Goal: Task Accomplishment & Management: Manage account settings

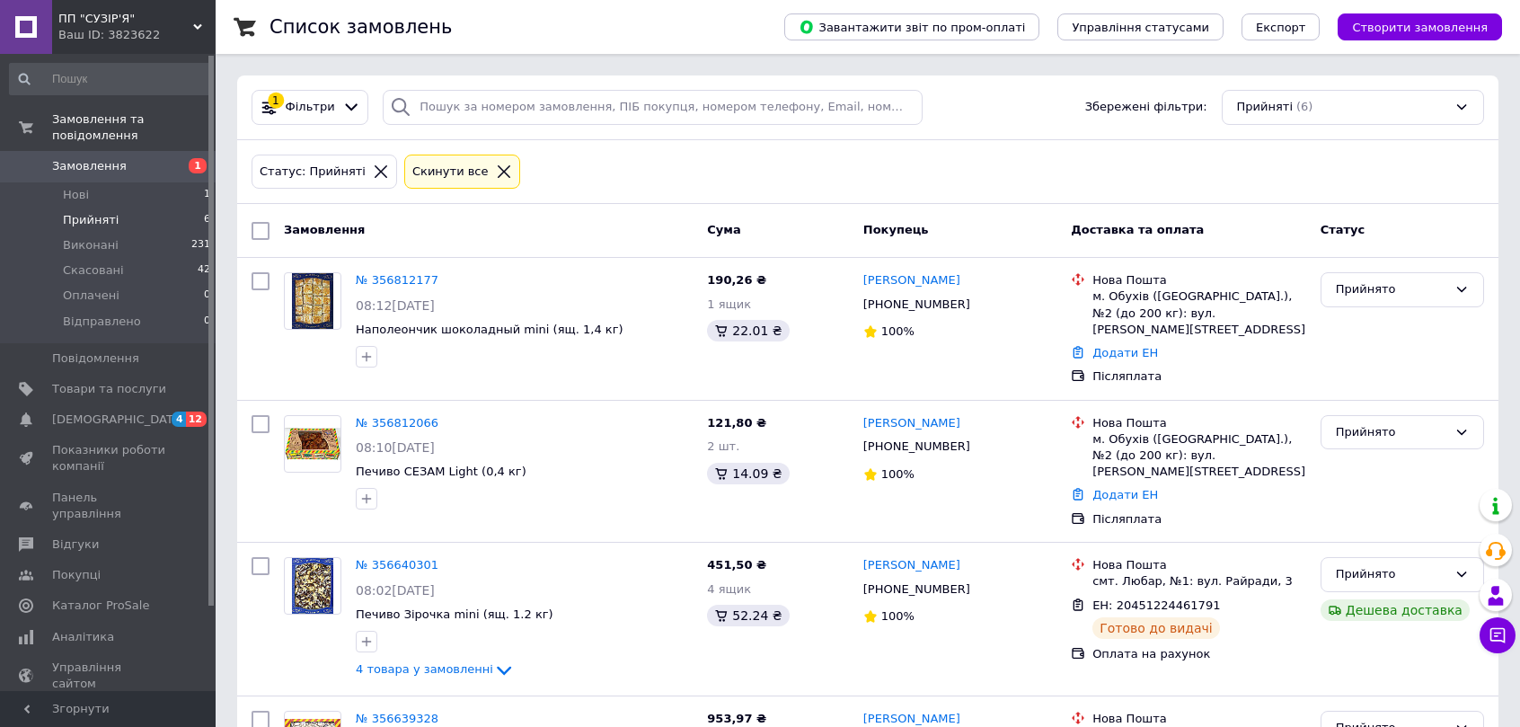
click at [430, 172] on div "Cкинути все" at bounding box center [451, 172] width 84 height 19
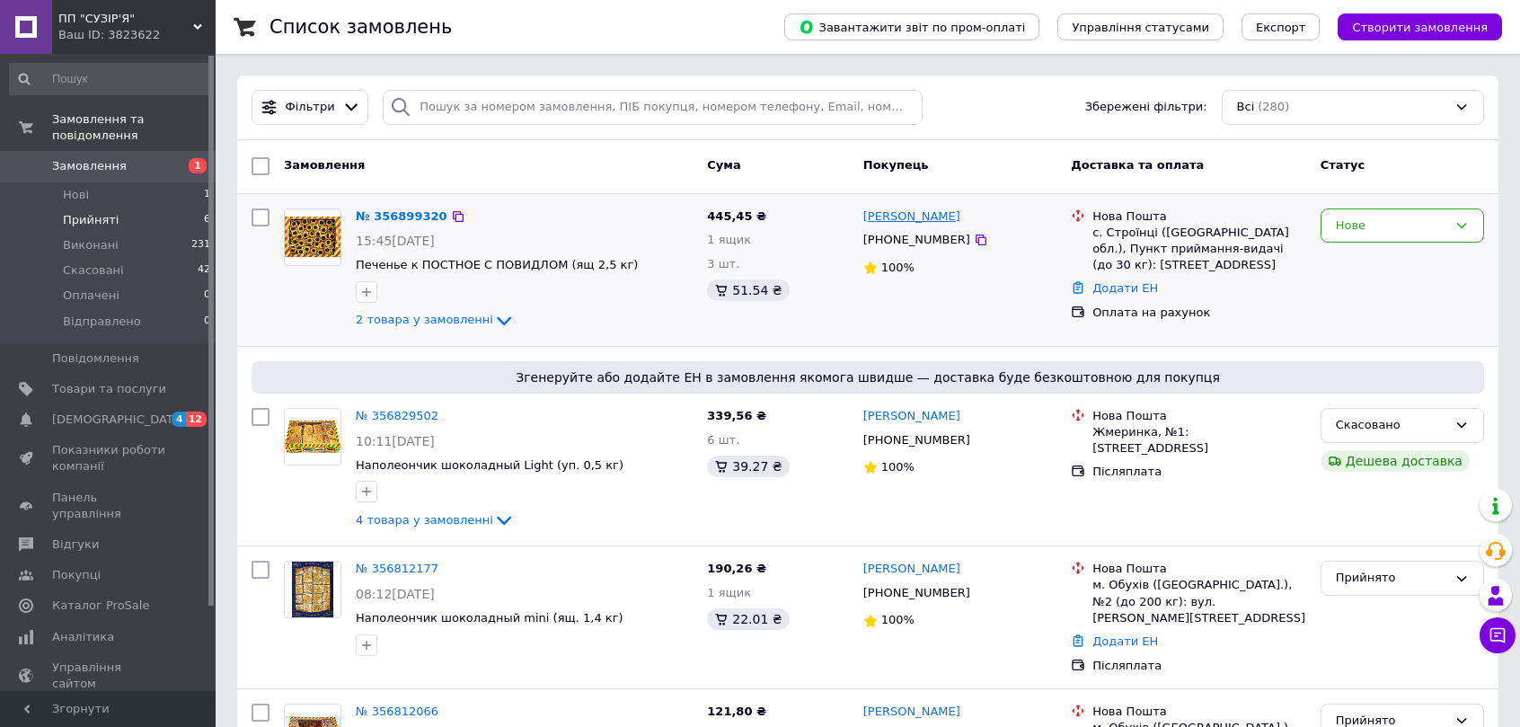
click at [907, 219] on link "[PERSON_NAME]" at bounding box center [911, 216] width 97 height 17
click at [493, 316] on icon at bounding box center [504, 321] width 22 height 22
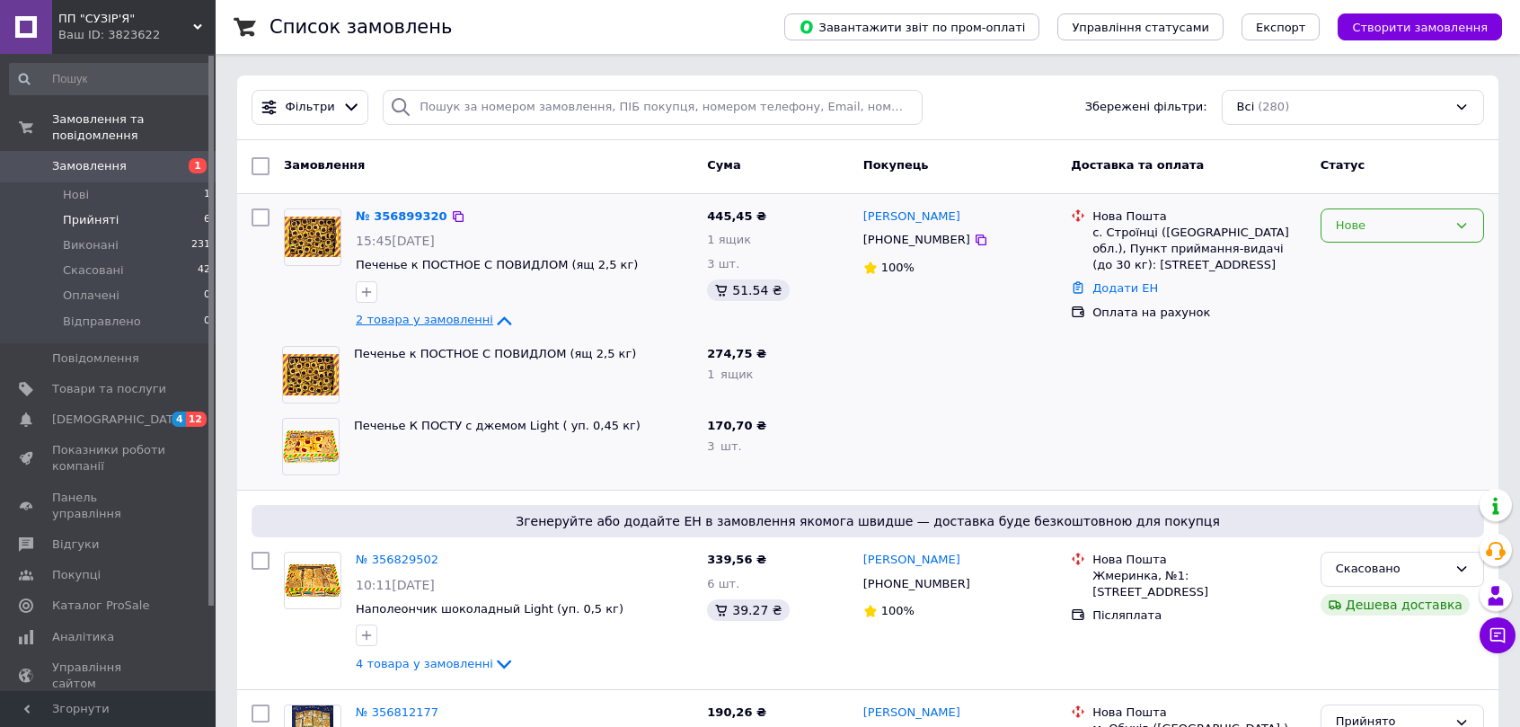
click at [1461, 223] on icon at bounding box center [1461, 225] width 14 height 14
click at [1352, 269] on li "Прийнято" at bounding box center [1402, 262] width 162 height 33
click at [974, 235] on icon at bounding box center [981, 240] width 14 height 14
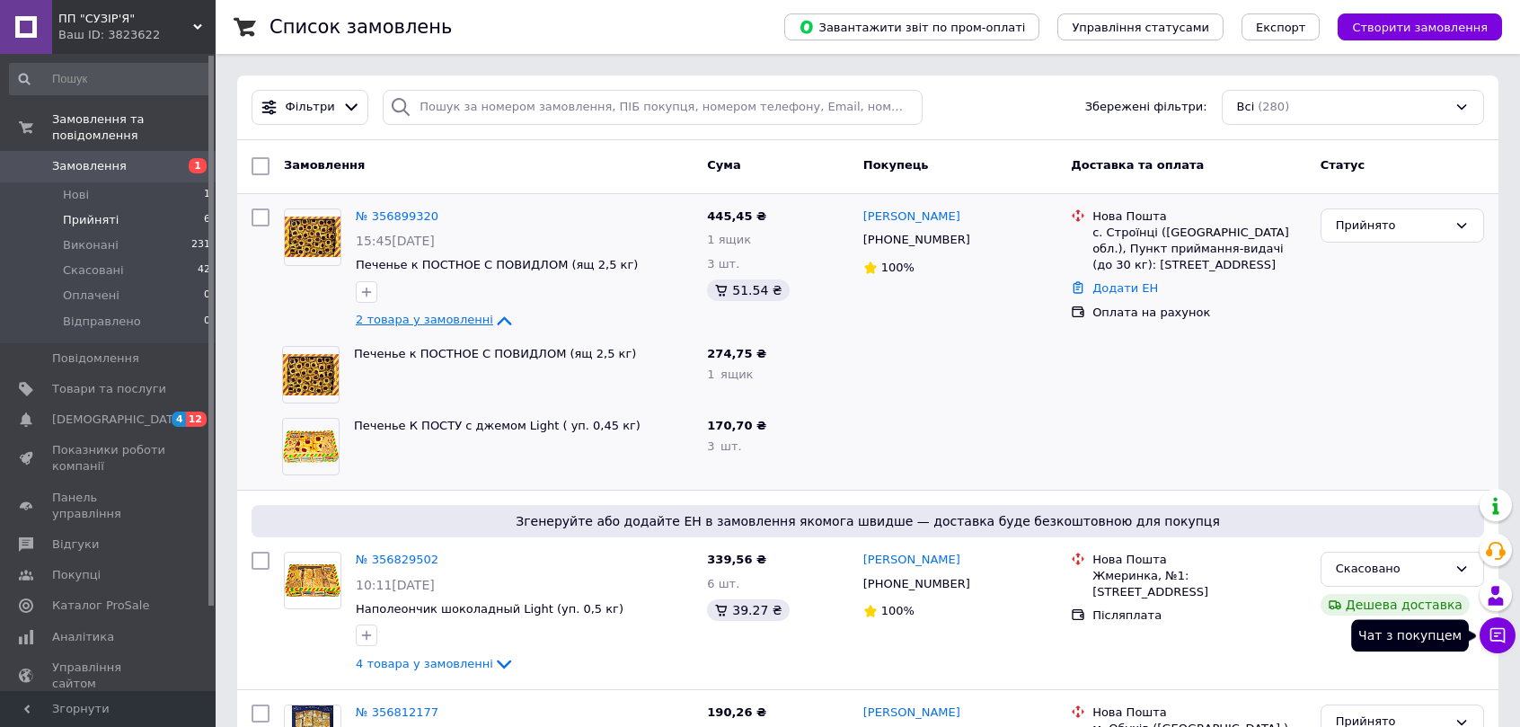
click at [1497, 642] on icon at bounding box center [1497, 635] width 18 height 18
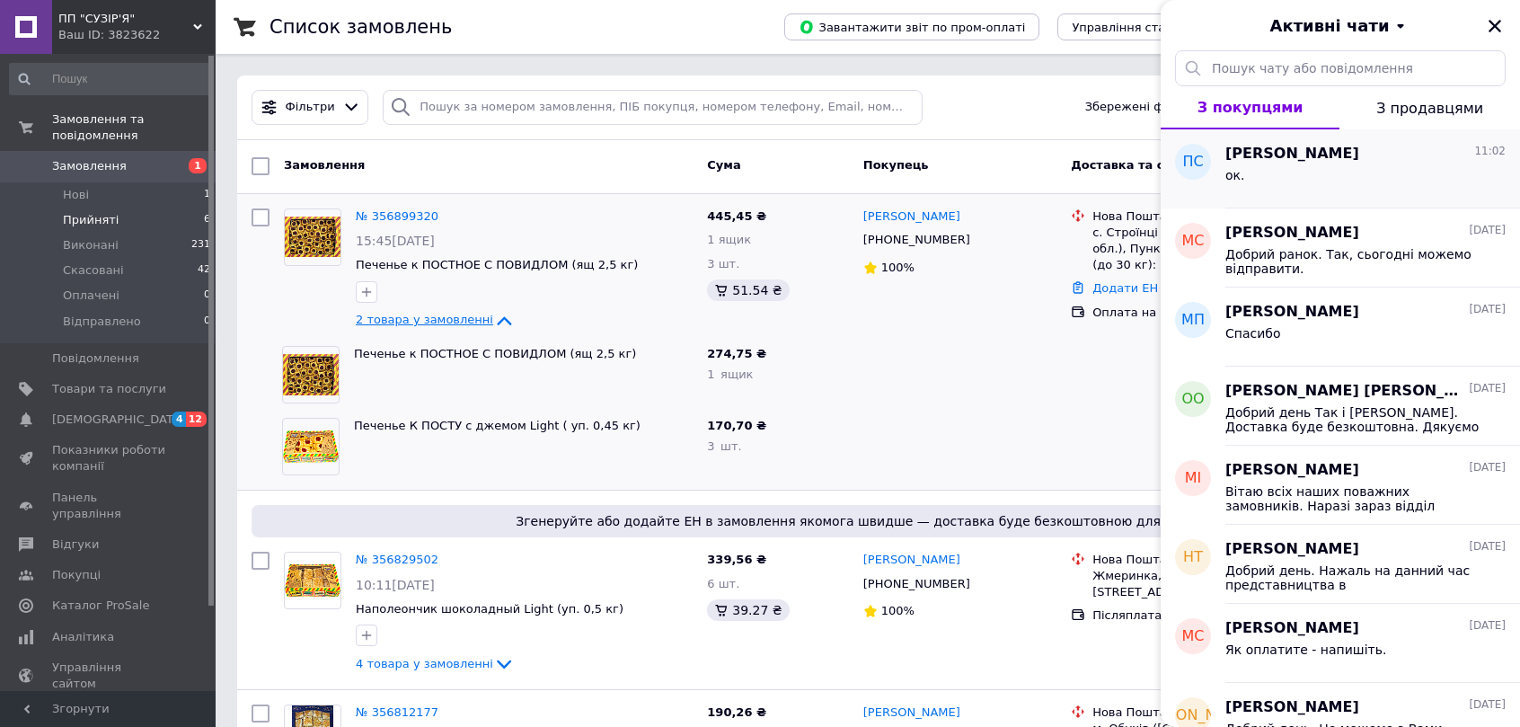
click at [1265, 137] on div "Павло Савченко 11:02 ок." at bounding box center [1372, 168] width 295 height 79
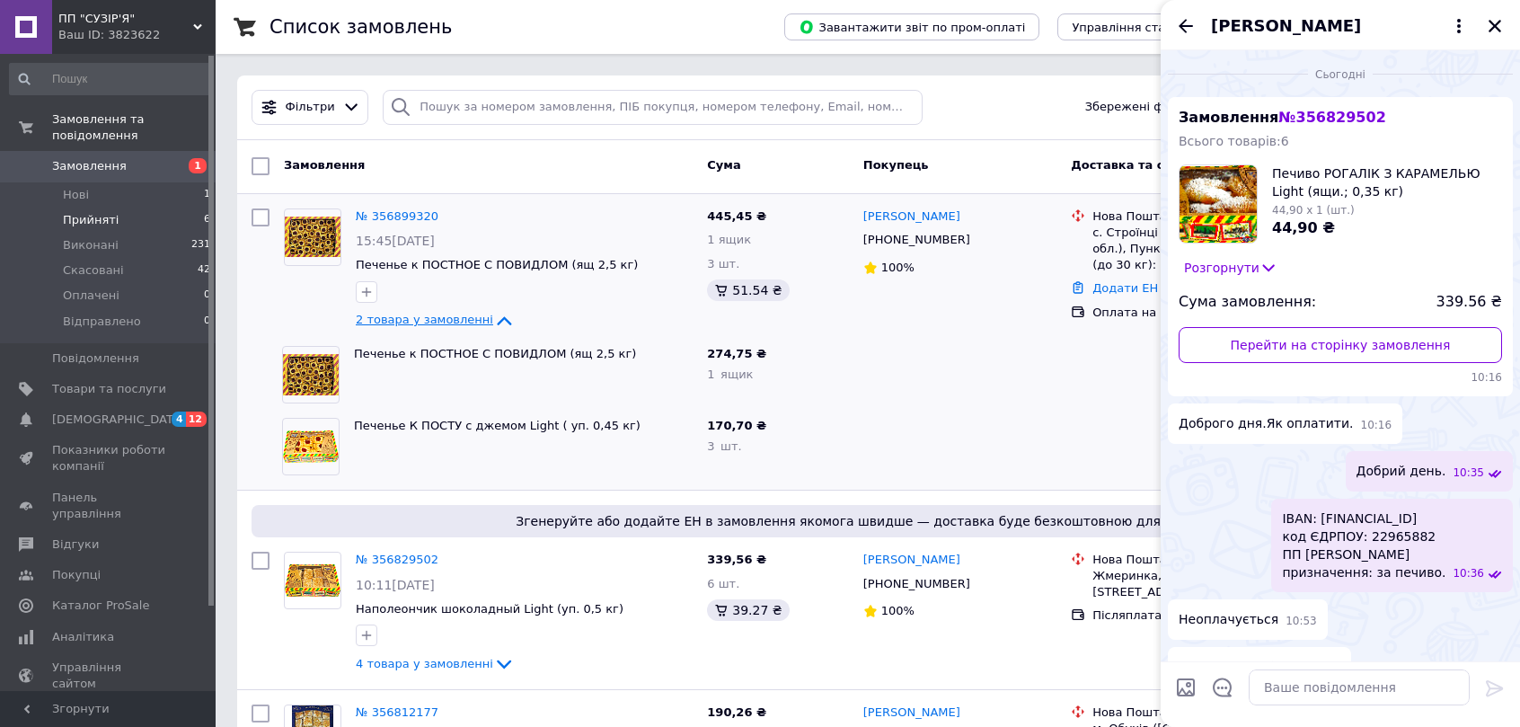
scroll to position [147, 0]
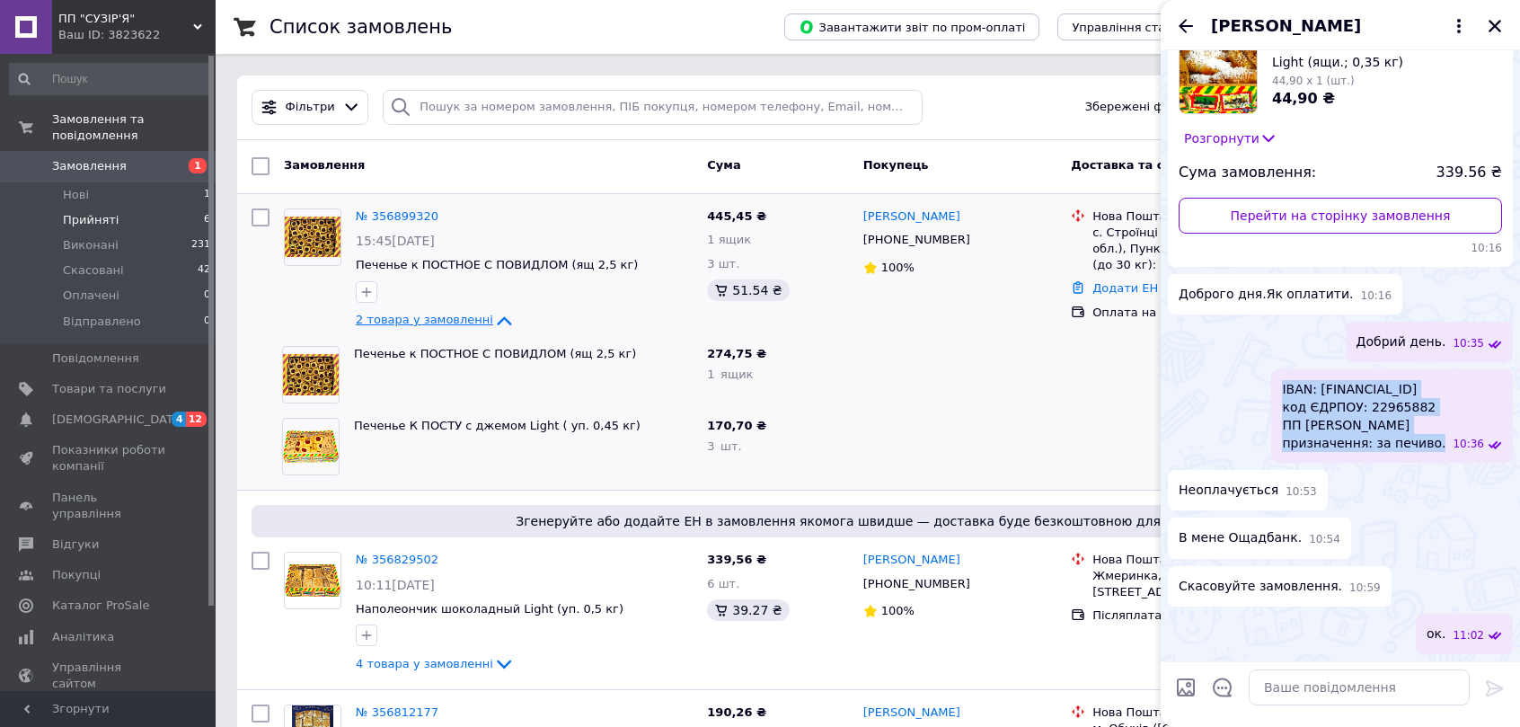
drag, startPoint x: 1402, startPoint y: 420, endPoint x: 1229, endPoint y: 387, distance: 176.5
click at [1229, 387] on div "IBAN: UA743006140000026007500240349 код ЄДРПОУ: 22965882 ПП Сузір'я призначення…" at bounding box center [1340, 415] width 345 height 93
copy span "IBAN: UA743006140000026007500240349 код ЄДРПОУ: 22965882 ПП Сузір'я призначення…"
click at [1494, 24] on icon "Закрити" at bounding box center [1494, 26] width 13 height 13
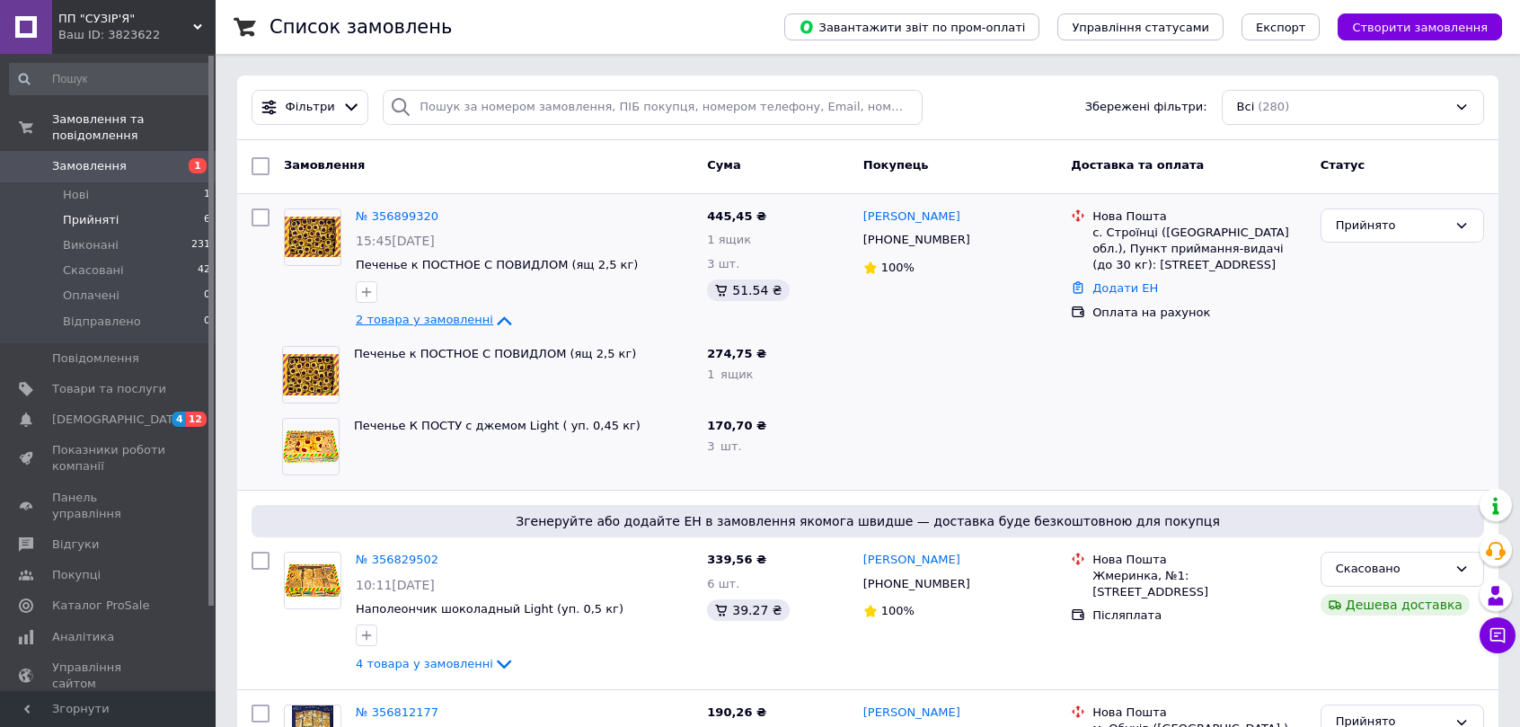
click at [493, 319] on icon at bounding box center [504, 321] width 22 height 22
